Goal: Check status

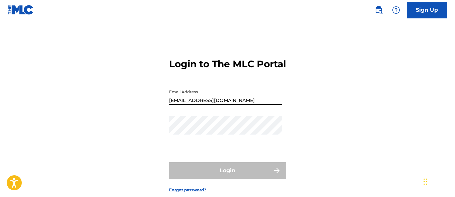
type input "[EMAIL_ADDRESS][DOMAIN_NAME]"
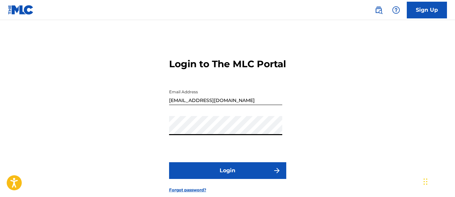
click at [227, 179] on button "Login" at bounding box center [227, 170] width 117 height 17
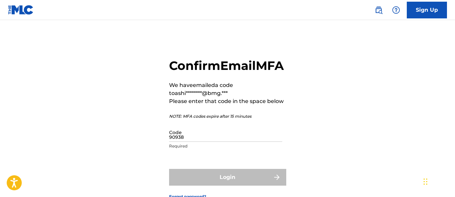
type input "909383"
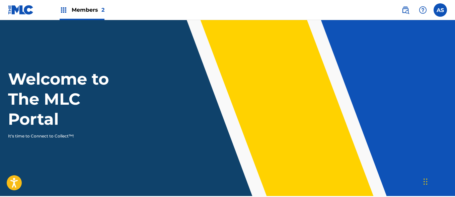
click at [64, 10] on img at bounding box center [64, 10] width 8 height 8
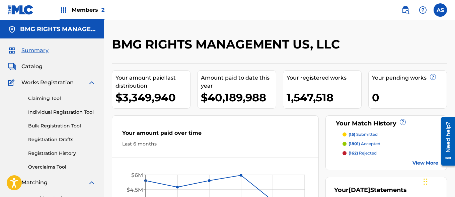
scroll to position [145, 0]
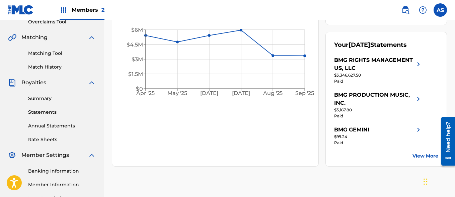
click at [62, 98] on link "Summary" at bounding box center [62, 98] width 68 height 7
